Goal: Transaction & Acquisition: Purchase product/service

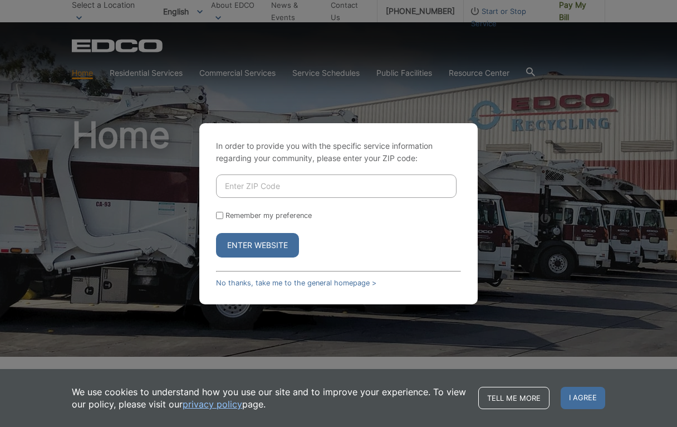
click at [292, 189] on input "Enter ZIP Code" at bounding box center [336, 185] width 241 height 23
type input "92007"
click at [218, 214] on input "Remember my preference" at bounding box center [219, 215] width 7 height 7
checkbox input "true"
click at [247, 252] on button "Enter Website" at bounding box center [257, 245] width 83 height 25
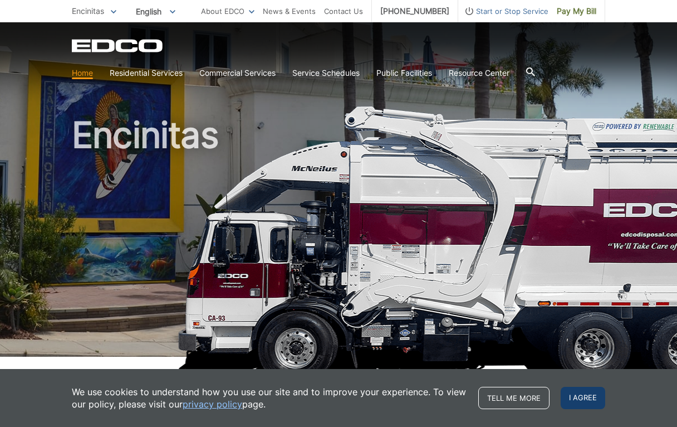
click at [586, 395] on span "I agree" at bounding box center [583, 397] width 45 height 22
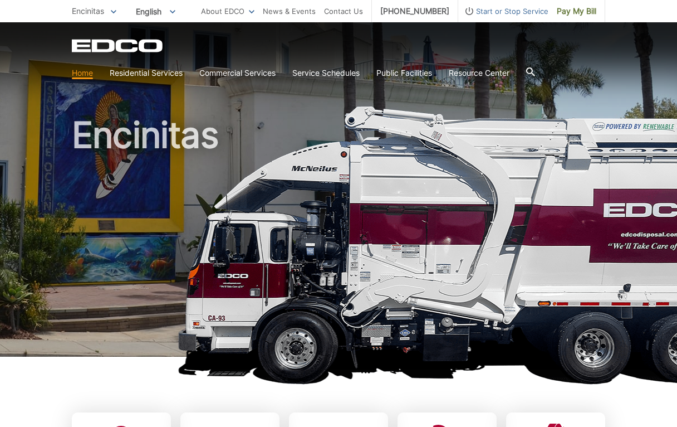
click at [535, 69] on icon at bounding box center [530, 71] width 9 height 9
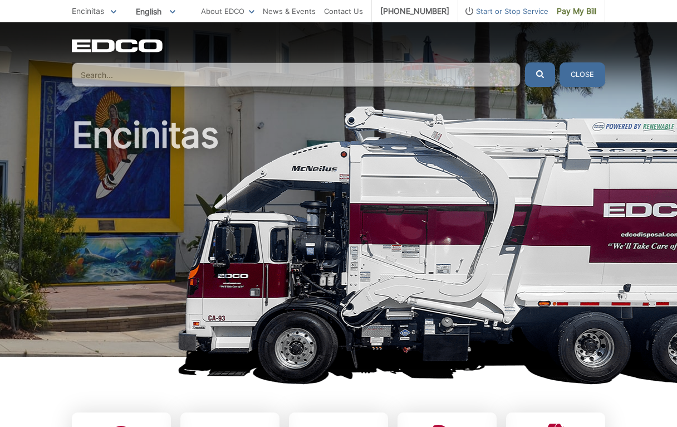
click at [432, 123] on h1 "Encinitas" at bounding box center [338, 239] width 533 height 244
click at [298, 102] on div "Encinitas" at bounding box center [338, 189] width 533 height 334
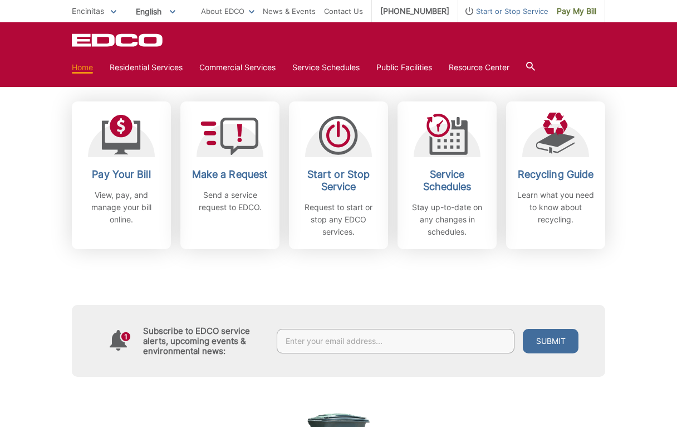
scroll to position [310, 0]
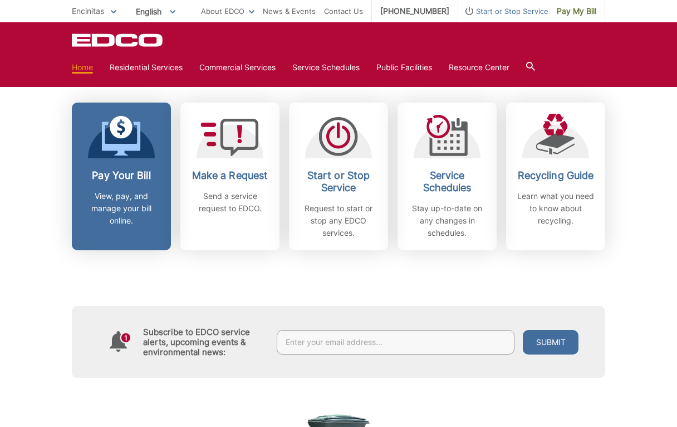
click at [131, 173] on h2 "Pay Your Bill" at bounding box center [121, 175] width 82 height 12
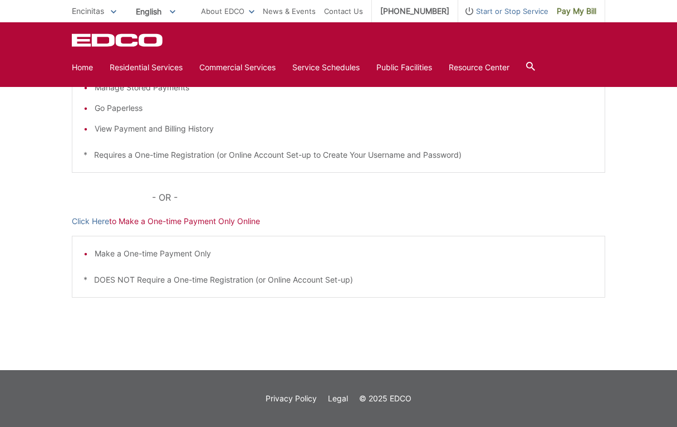
scroll to position [274, 0]
click at [207, 255] on li "Make a One-time Payment Only" at bounding box center [344, 253] width 499 height 12
click at [96, 222] on link "Click Here" at bounding box center [90, 221] width 37 height 12
